Goal: Information Seeking & Learning: Learn about a topic

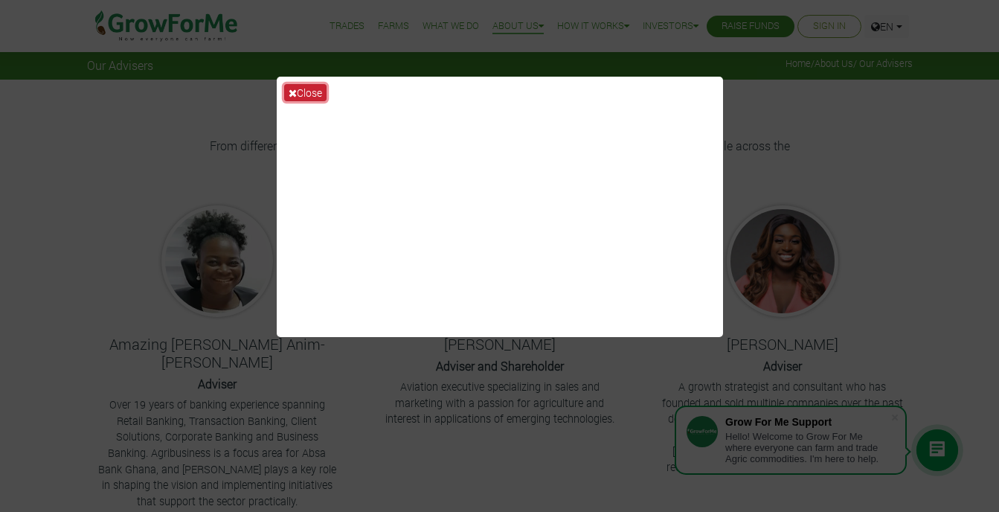
click at [315, 89] on button "Close" at bounding box center [305, 92] width 42 height 17
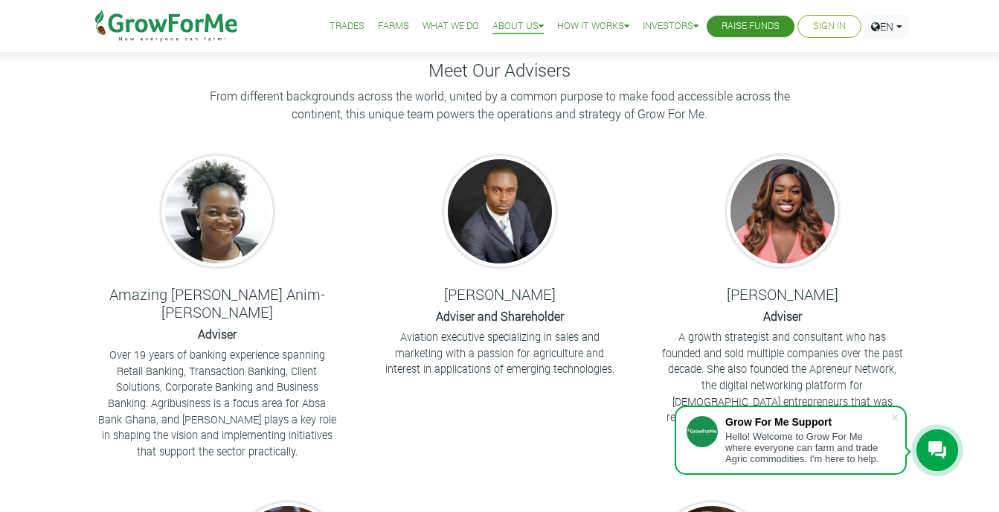
scroll to position [76, 0]
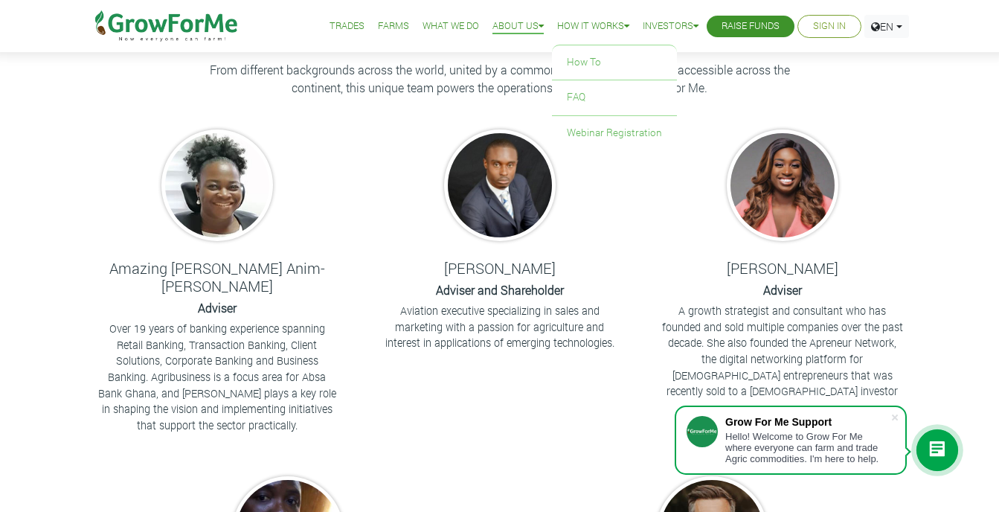
click at [612, 23] on link "How it Works" at bounding box center [593, 27] width 72 height 16
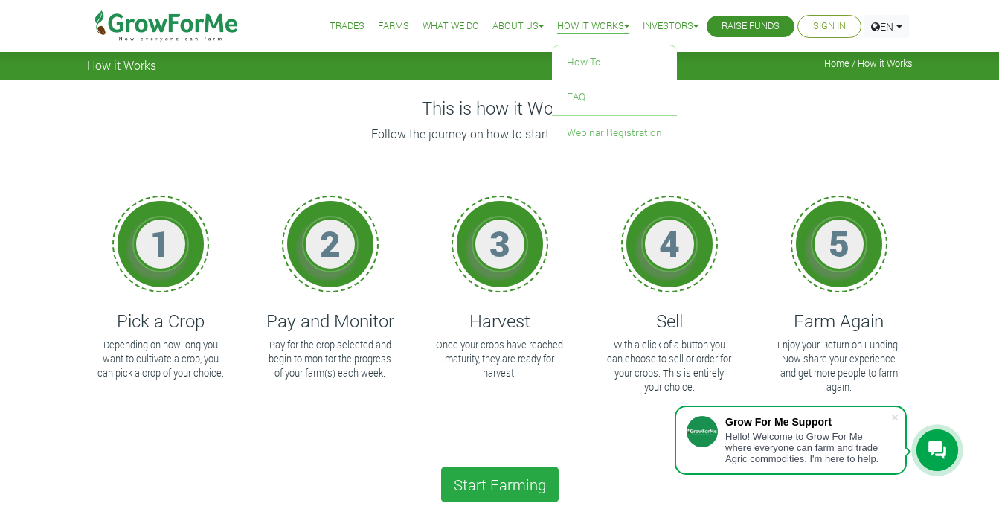
click at [614, 26] on link "How it Works" at bounding box center [593, 27] width 72 height 16
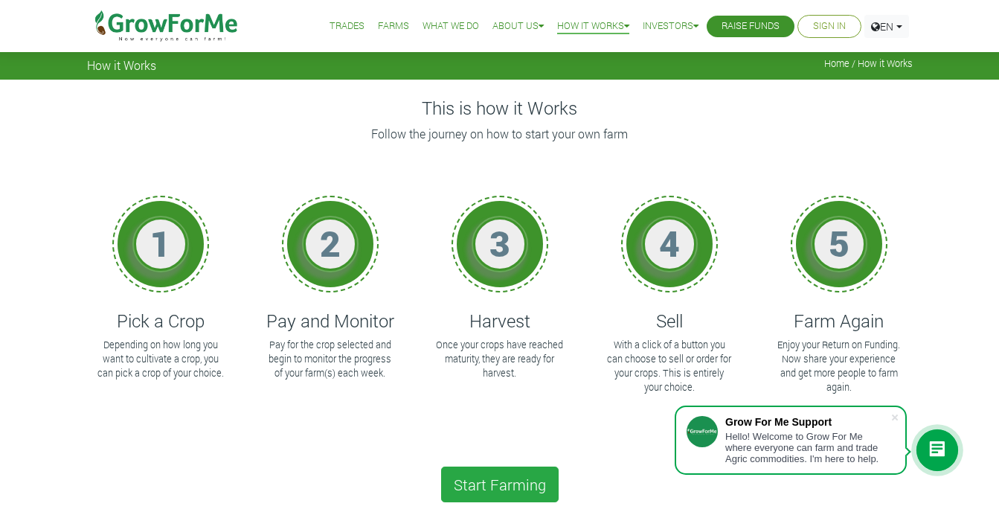
click at [330, 26] on link "Trades" at bounding box center [347, 27] width 35 height 16
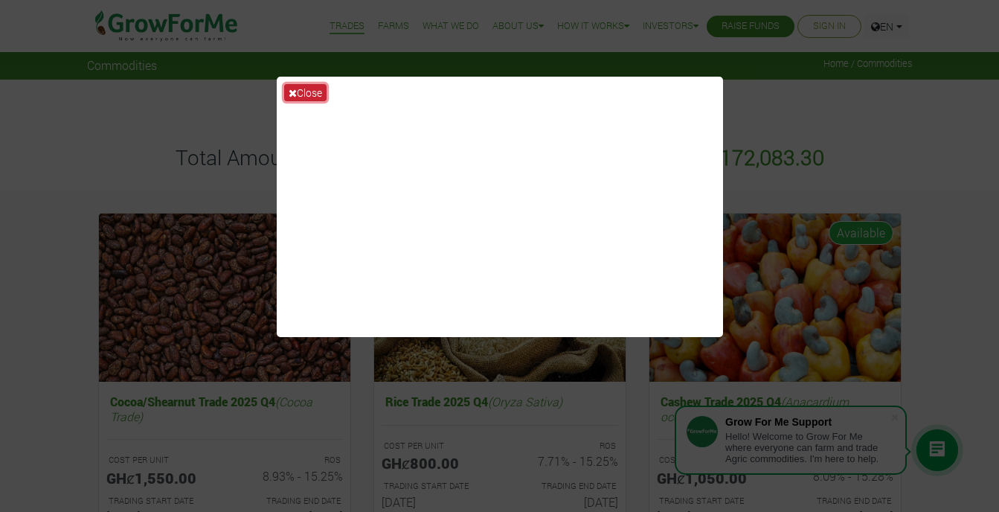
click at [315, 91] on button "Close" at bounding box center [305, 92] width 42 height 17
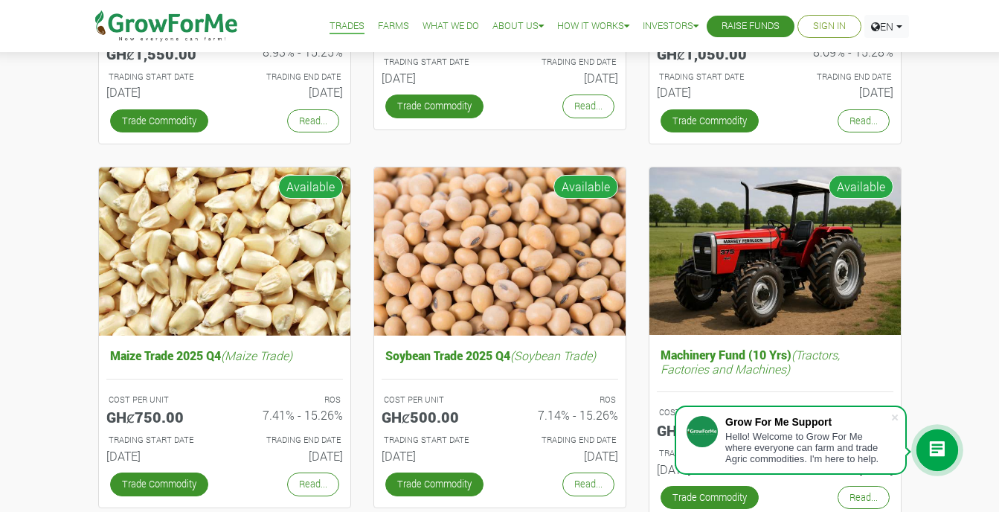
scroll to position [446, 0]
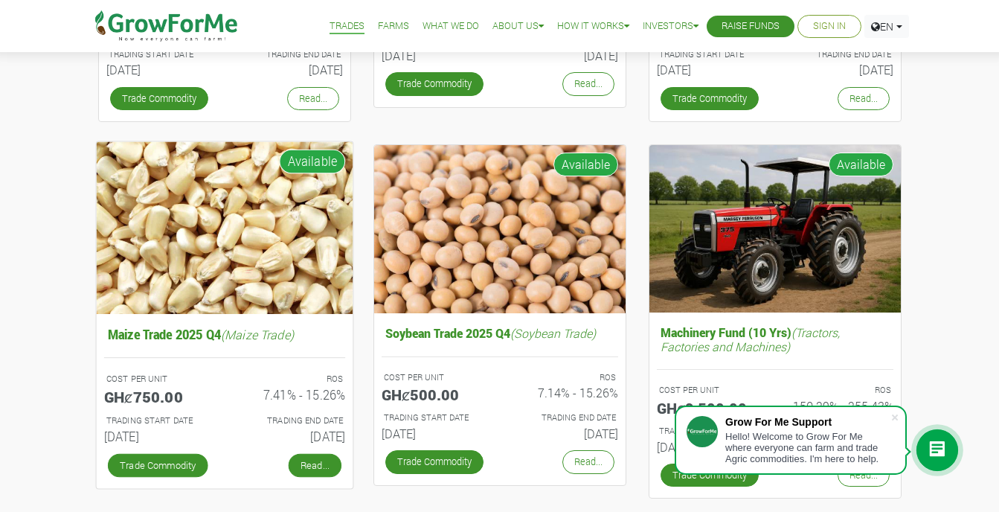
click at [303, 460] on link "Read..." at bounding box center [314, 465] width 53 height 24
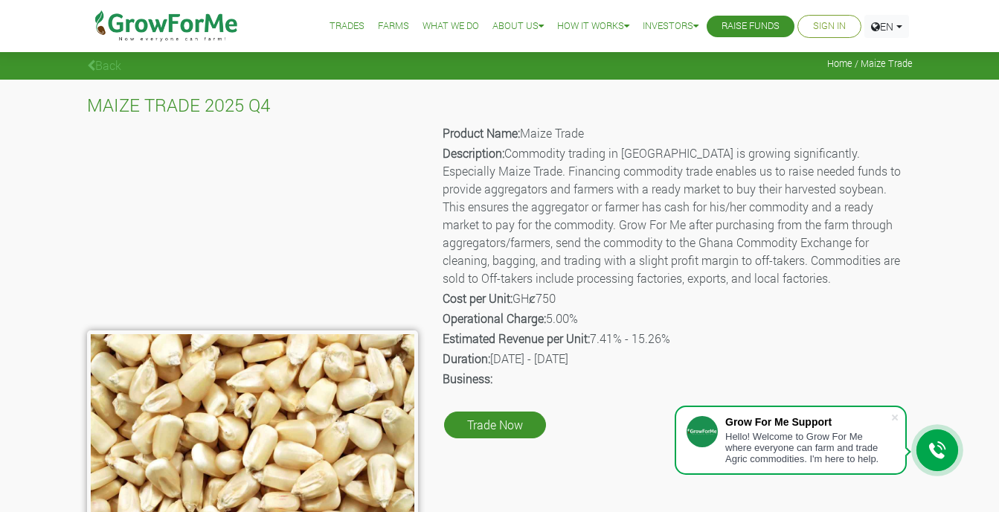
click at [99, 62] on link "Back" at bounding box center [104, 65] width 34 height 16
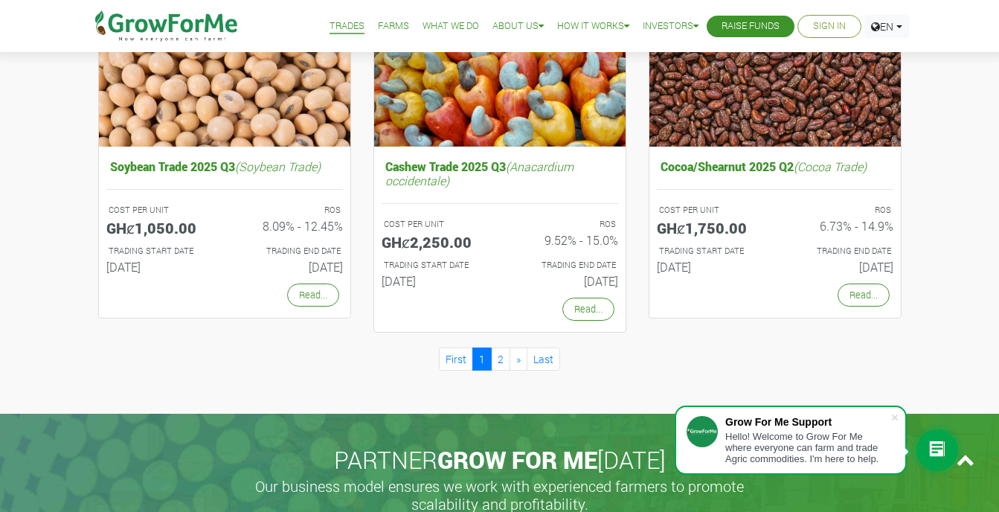
scroll to position [1413, 0]
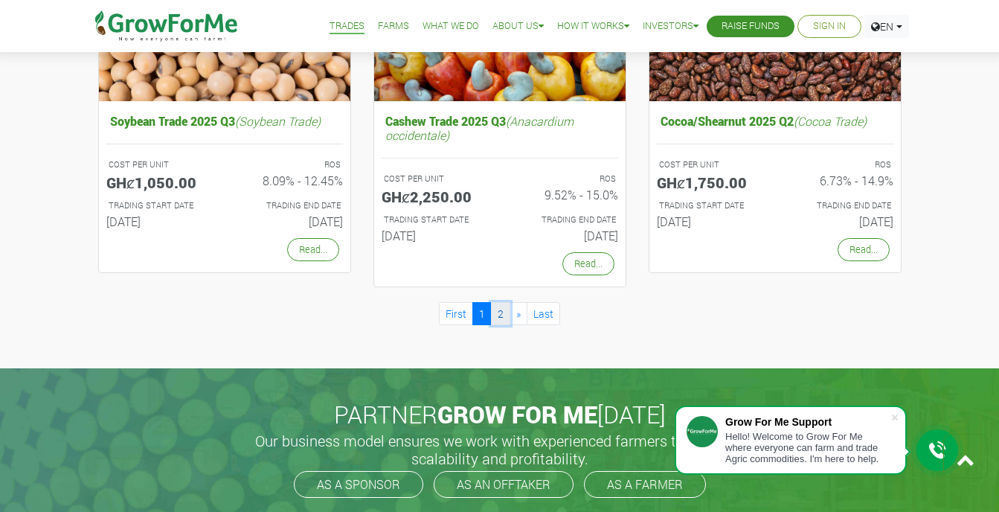
click at [501, 318] on link "2" at bounding box center [500, 313] width 19 height 23
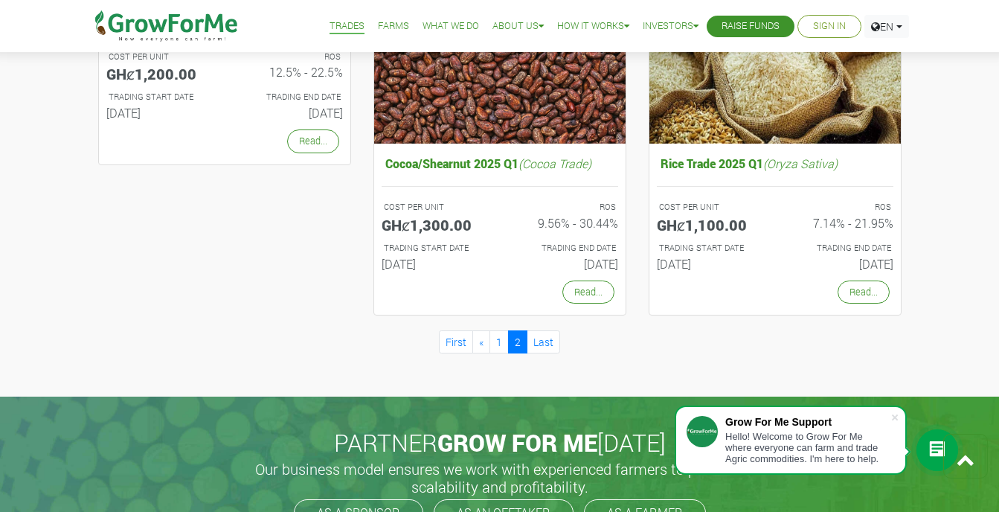
scroll to position [1041, 0]
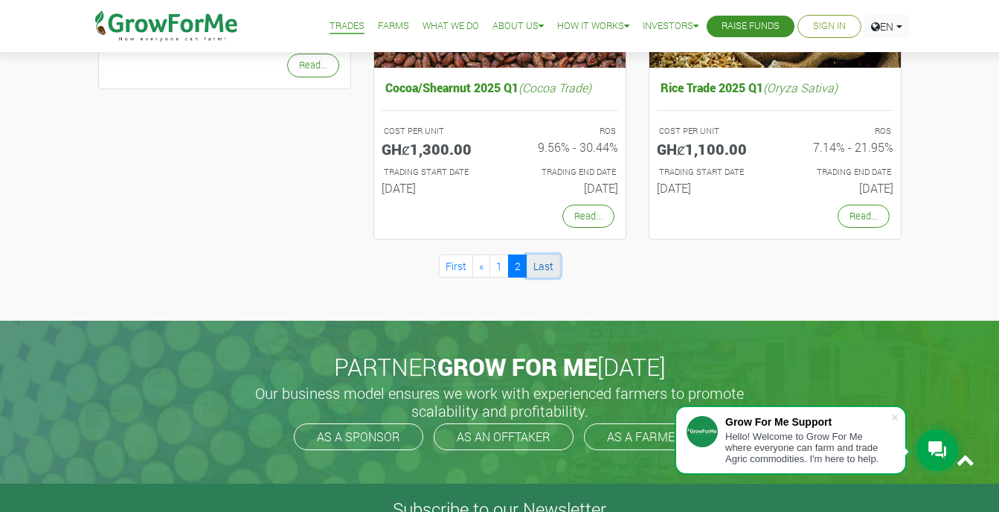
click at [548, 259] on link "Last" at bounding box center [543, 265] width 33 height 23
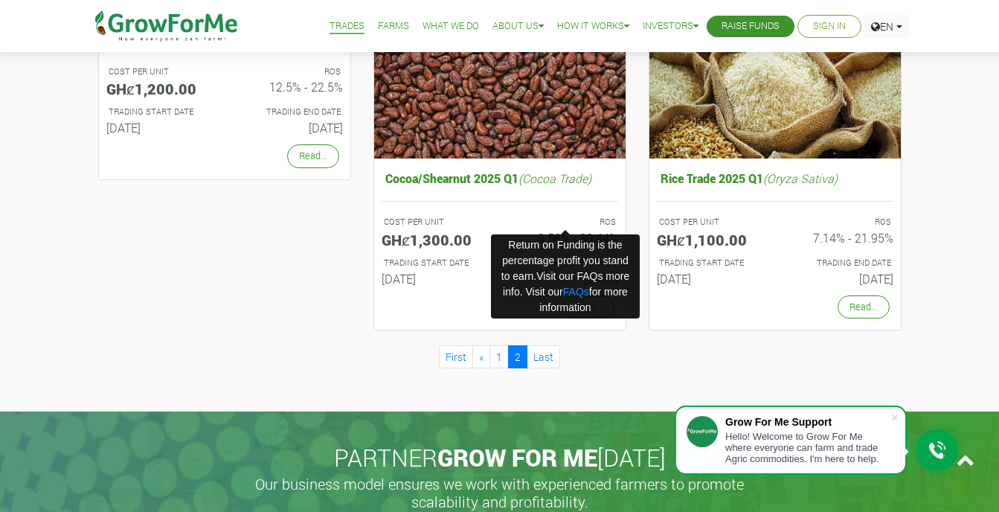
scroll to position [967, 0]
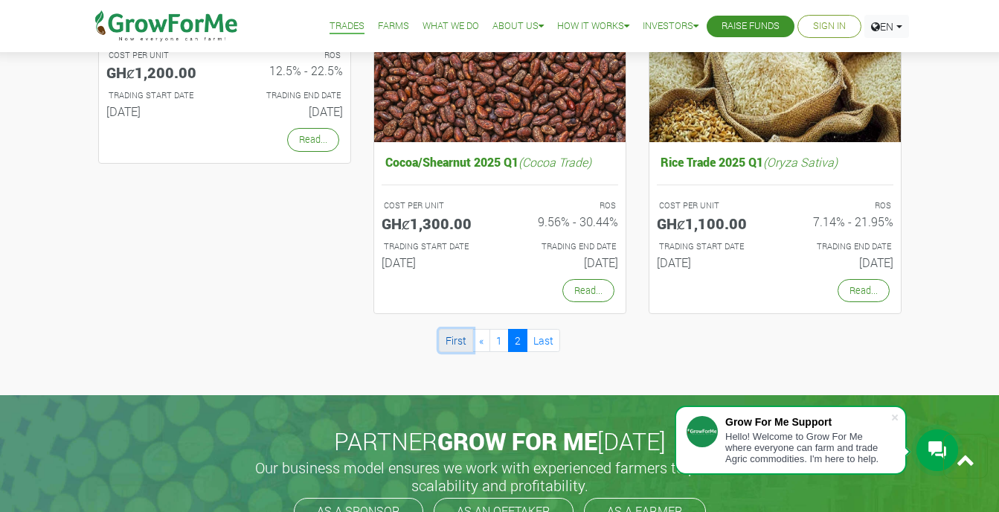
click at [457, 341] on link "First" at bounding box center [456, 340] width 34 height 23
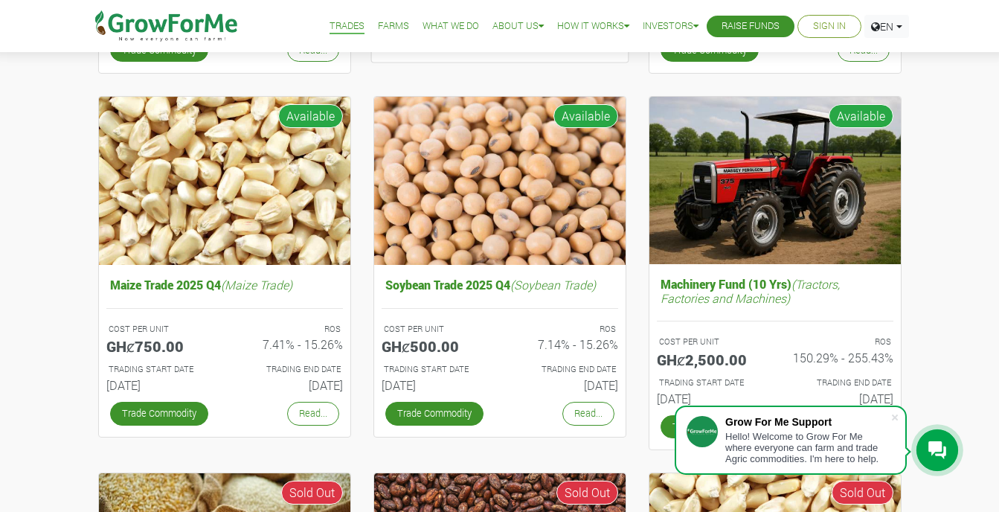
scroll to position [521, 0]
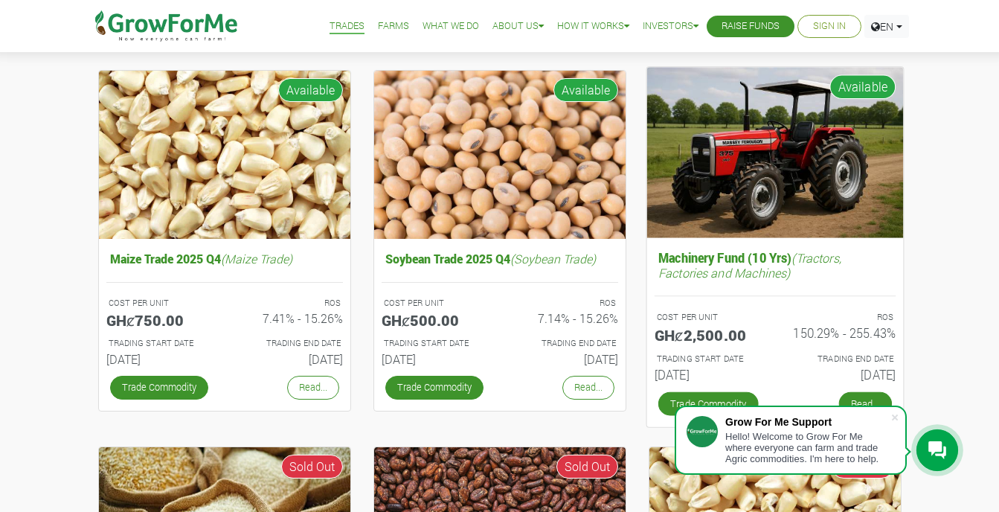
click at [852, 395] on link "Read..." at bounding box center [864, 404] width 53 height 24
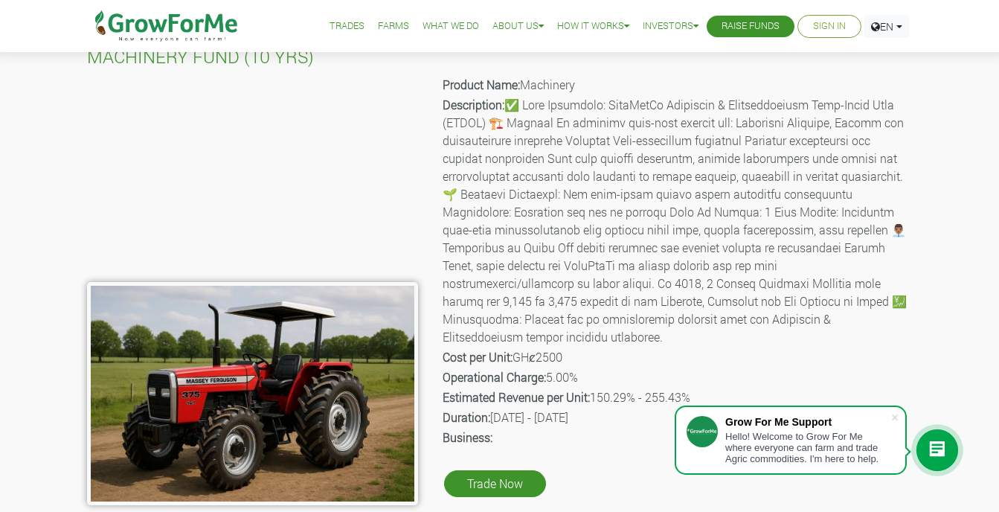
scroll to position [74, 0]
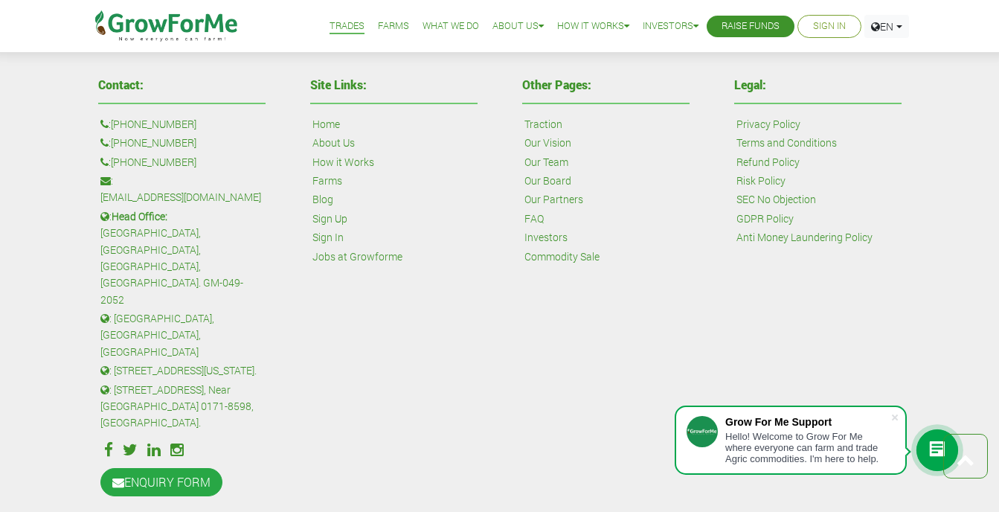
scroll to position [1918, 0]
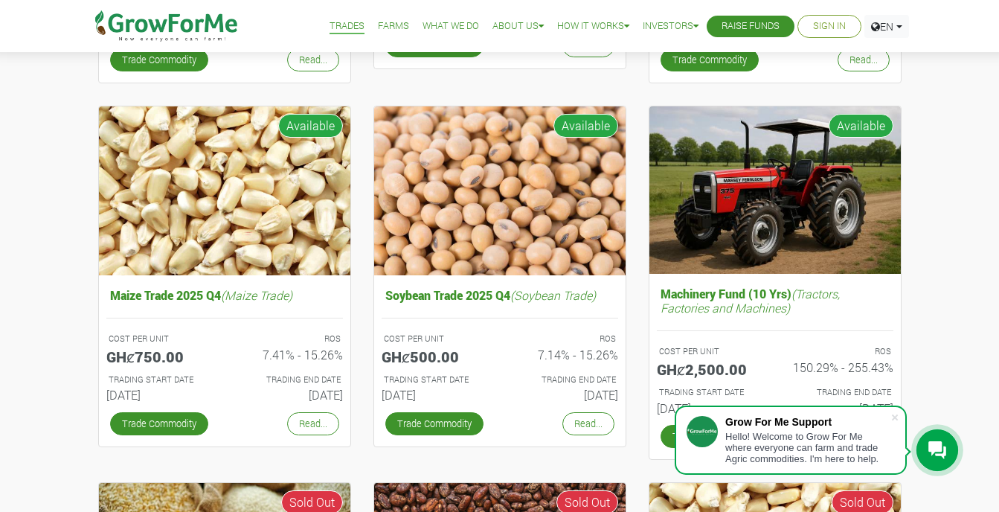
scroll to position [298, 0]
